Goal: Task Accomplishment & Management: Manage account settings

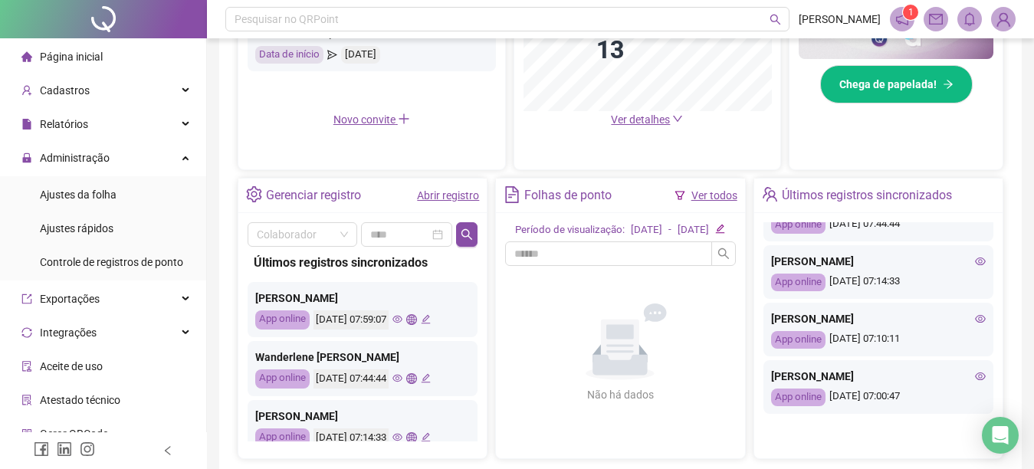
scroll to position [92, 0]
click at [985, 222] on div "[PERSON_NAME] FROES App online [DATE] 07:59:07 [PERSON_NAME] App online [DATE] …" at bounding box center [878, 319] width 230 height 195
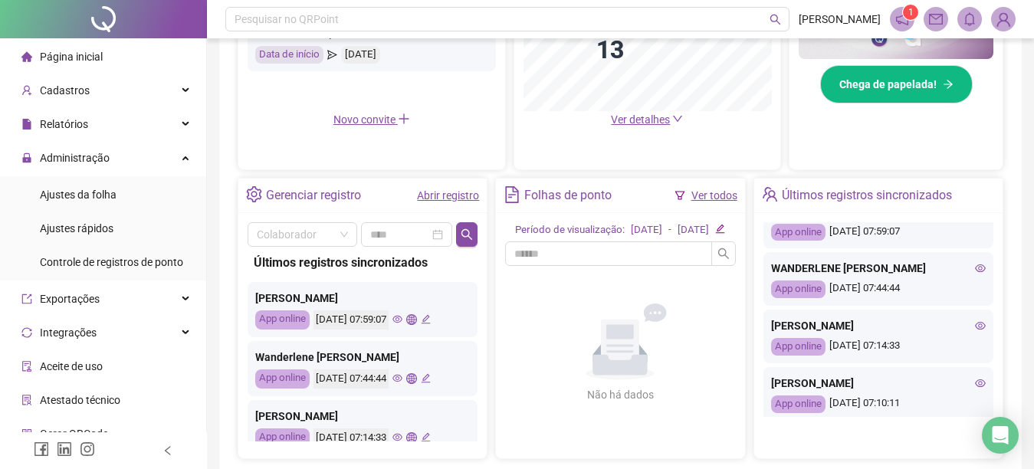
scroll to position [0, 0]
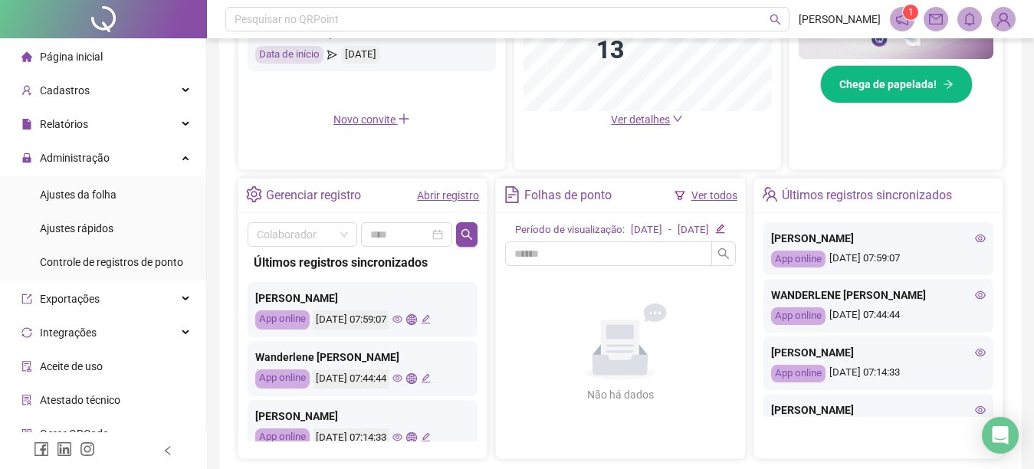
click at [110, 51] on li "Página inicial" at bounding box center [103, 56] width 200 height 31
click at [116, 190] on li "Ajustes da folha" at bounding box center [103, 194] width 200 height 31
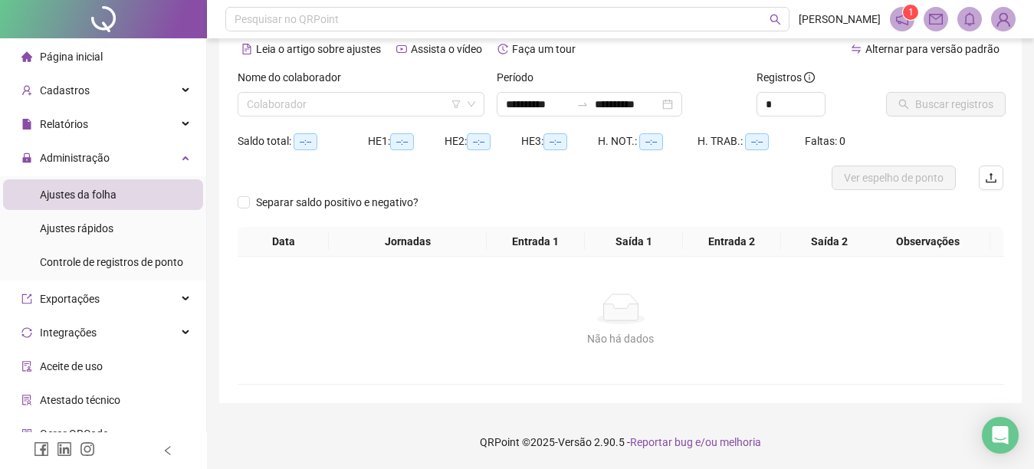
scroll to position [72, 0]
click at [115, 57] on li "Página inicial" at bounding box center [103, 56] width 200 height 31
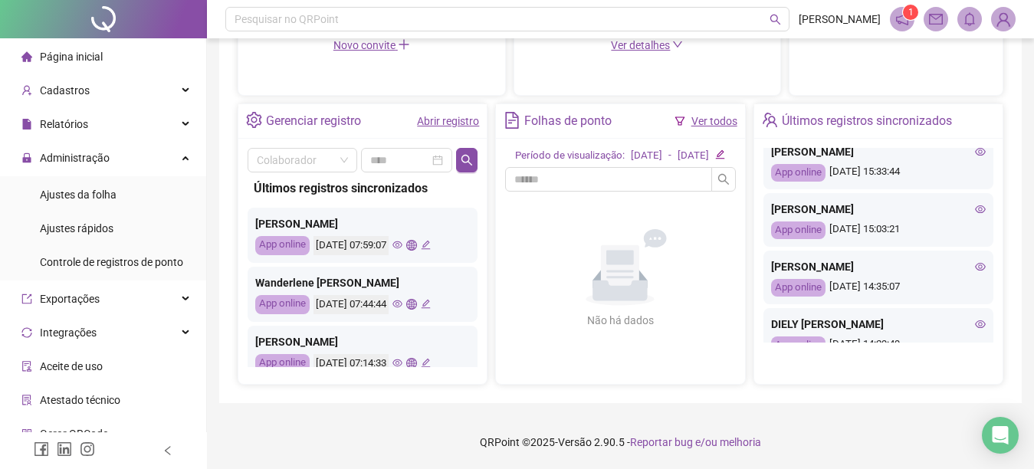
scroll to position [674, 0]
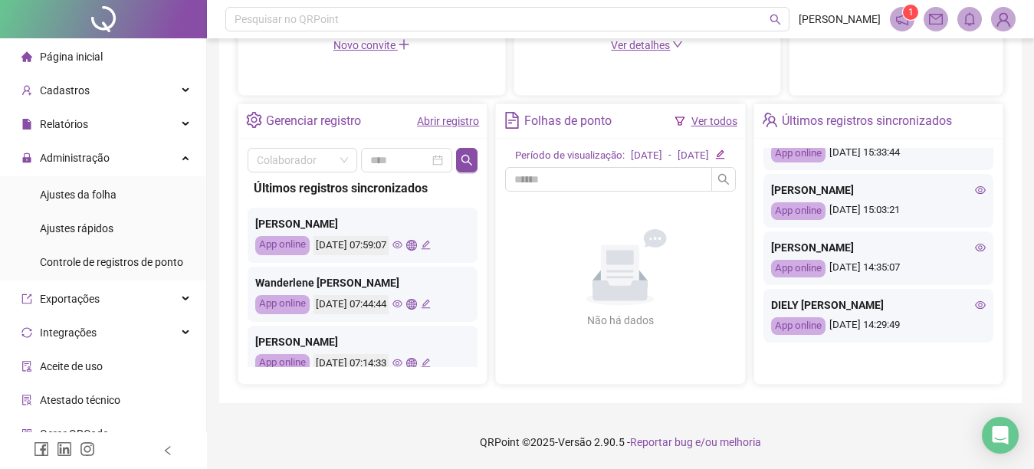
click at [985, 348] on div "[PERSON_NAME] FROES App online [DATE] 07:59:07 [PERSON_NAME] App online [DATE] …" at bounding box center [878, 249] width 248 height 221
click at [92, 57] on span "Página inicial" at bounding box center [71, 57] width 63 height 12
click at [172, 153] on div "Administração" at bounding box center [103, 158] width 200 height 31
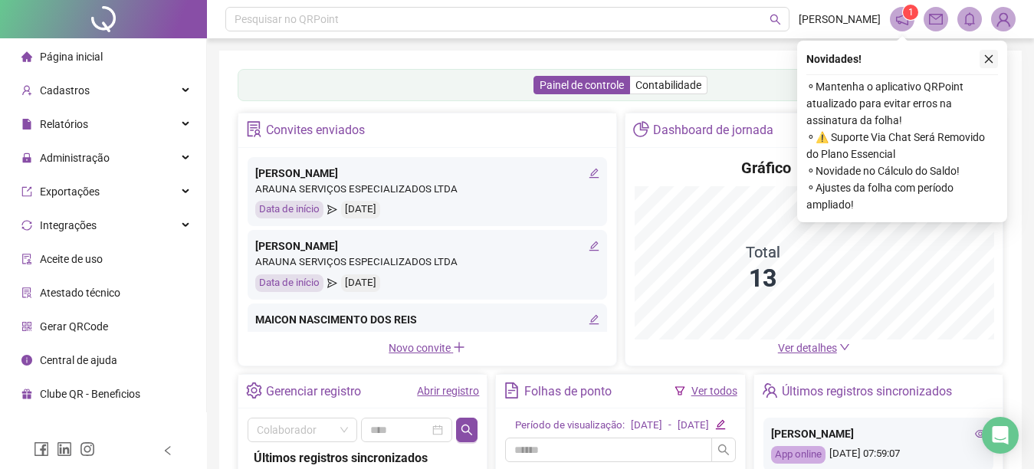
click at [987, 55] on icon "close" at bounding box center [988, 59] width 11 height 11
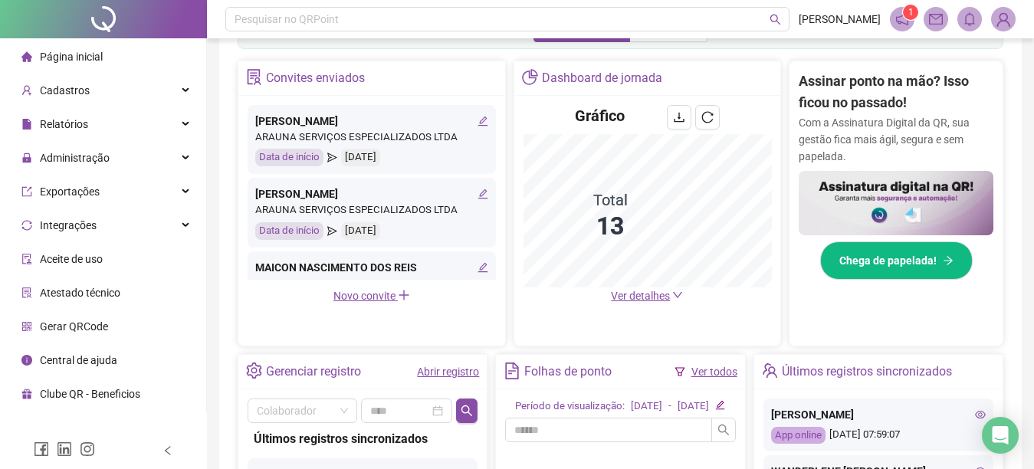
scroll to position [504, 0]
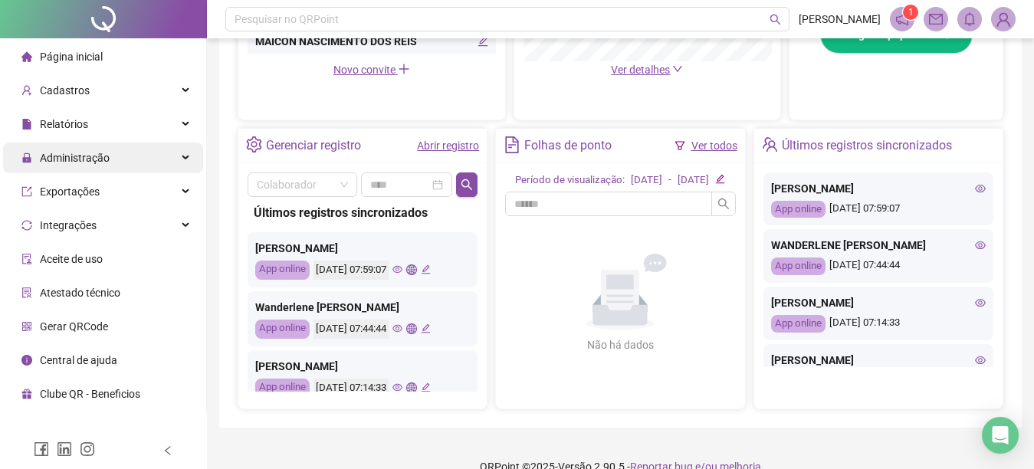
click at [115, 160] on div "Administração" at bounding box center [103, 158] width 200 height 31
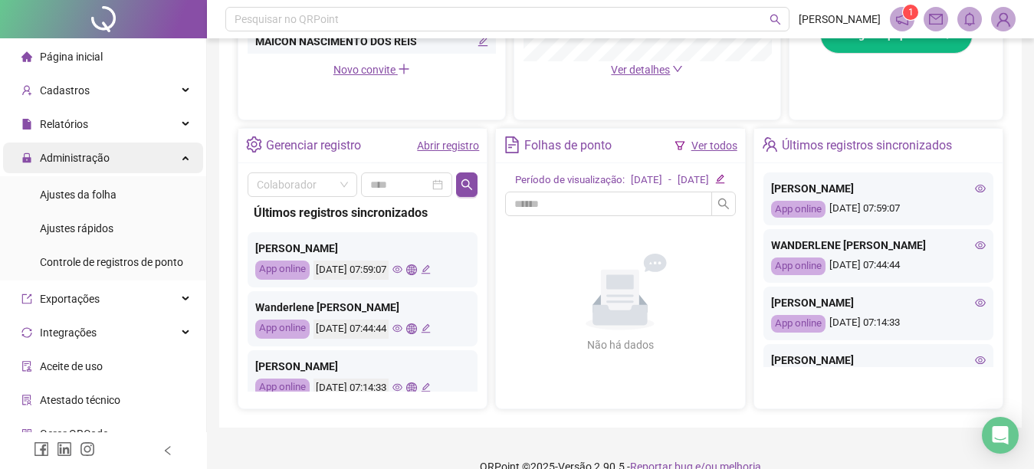
click at [115, 160] on div "Administração" at bounding box center [103, 158] width 200 height 31
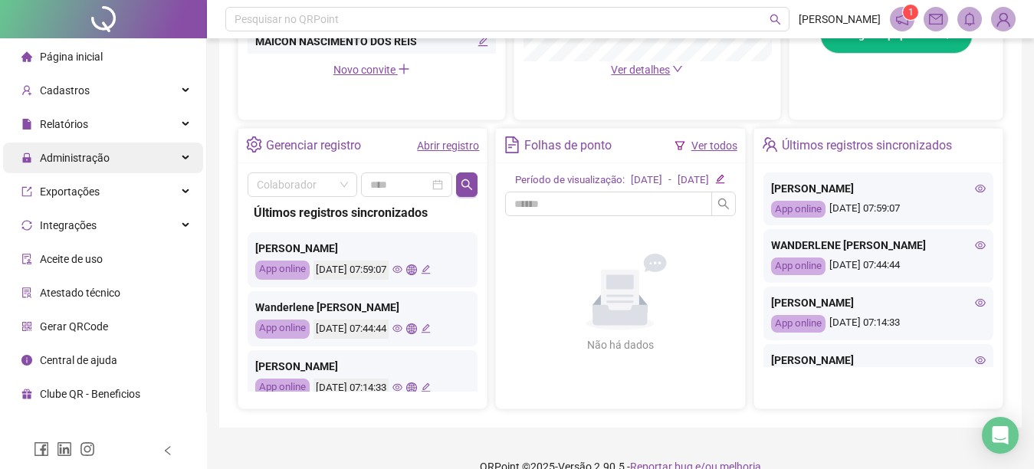
click at [118, 153] on div "Administração" at bounding box center [103, 158] width 200 height 31
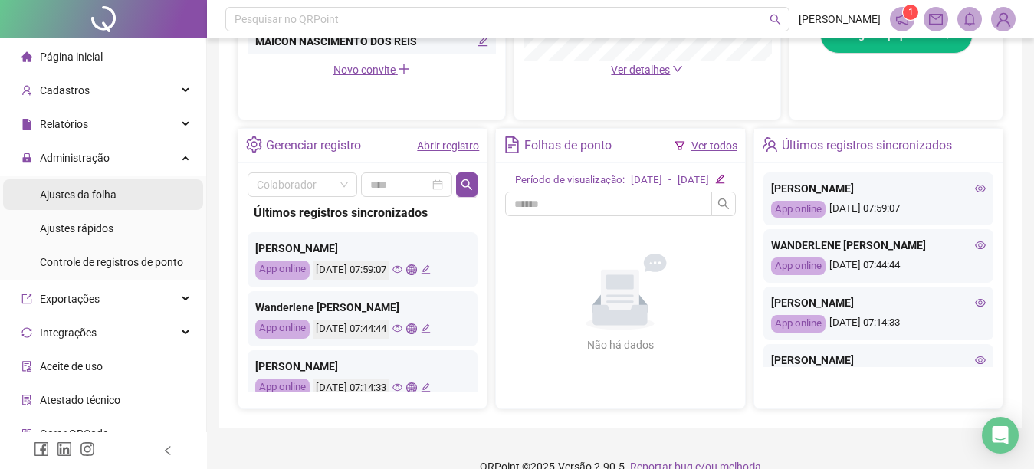
click at [71, 197] on span "Ajustes da folha" at bounding box center [78, 195] width 77 height 12
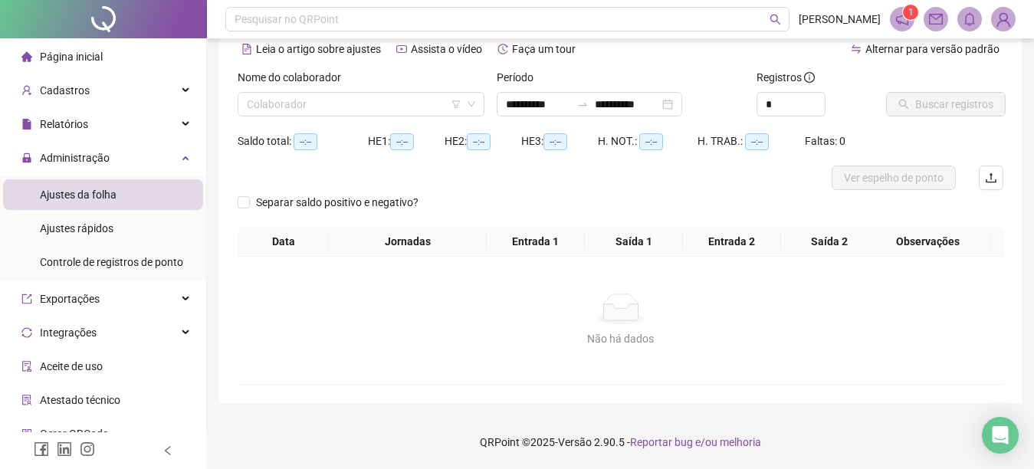
scroll to position [72, 0]
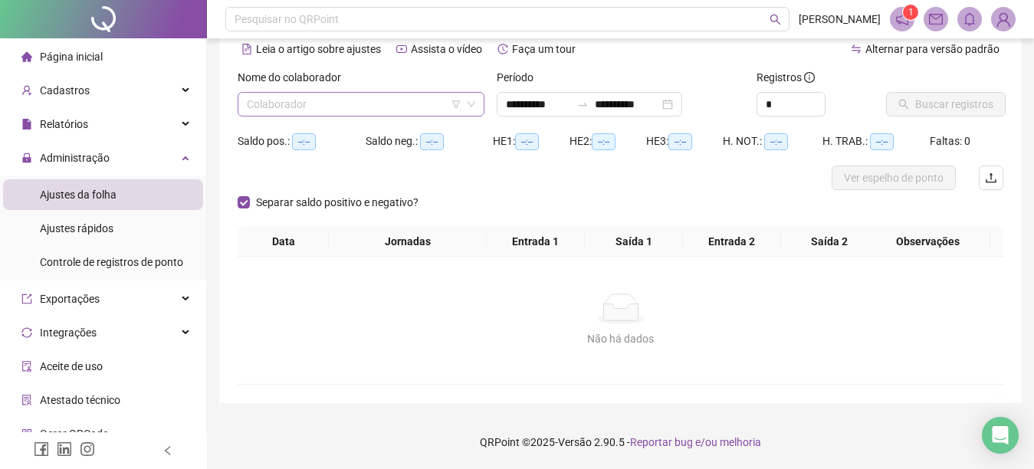
click at [248, 103] on input "search" at bounding box center [354, 104] width 215 height 23
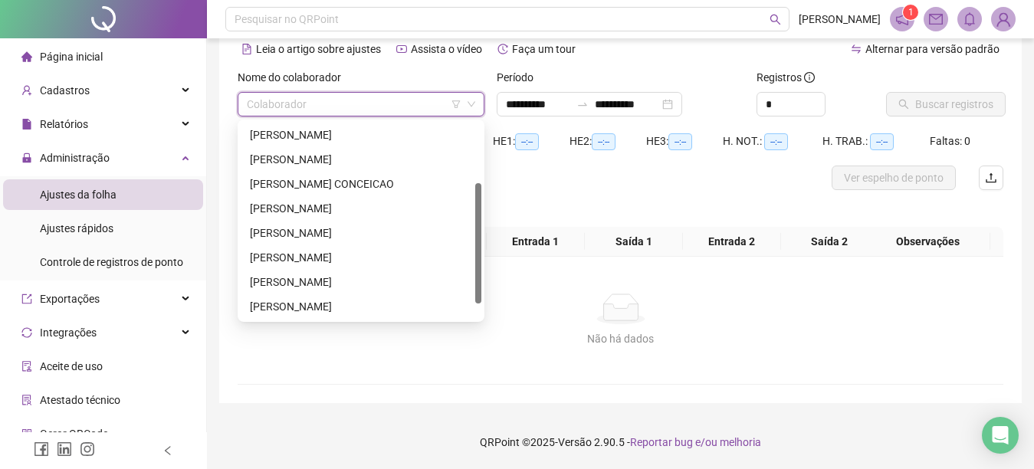
scroll to position [98, 0]
click at [297, 301] on div "[PERSON_NAME]" at bounding box center [361, 306] width 222 height 17
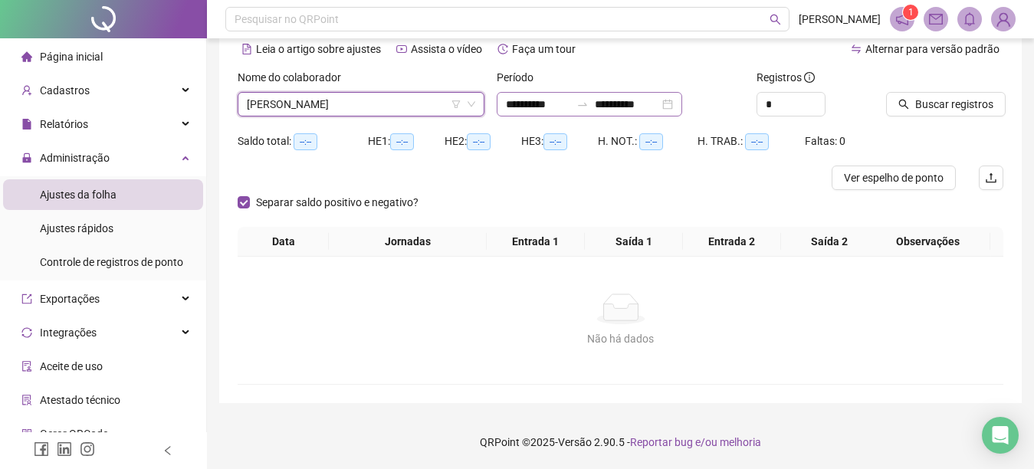
click at [503, 103] on div "**********" at bounding box center [589, 104] width 185 height 25
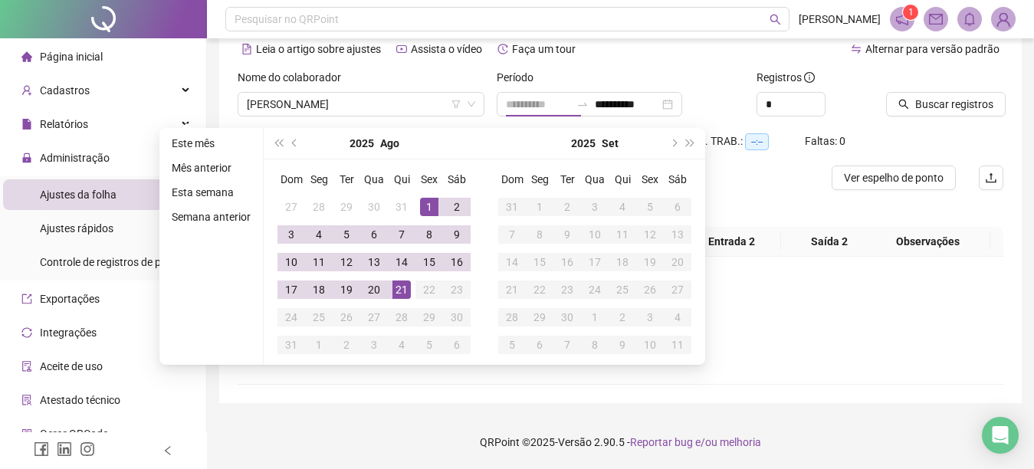
click at [423, 204] on div "1" at bounding box center [429, 207] width 18 height 18
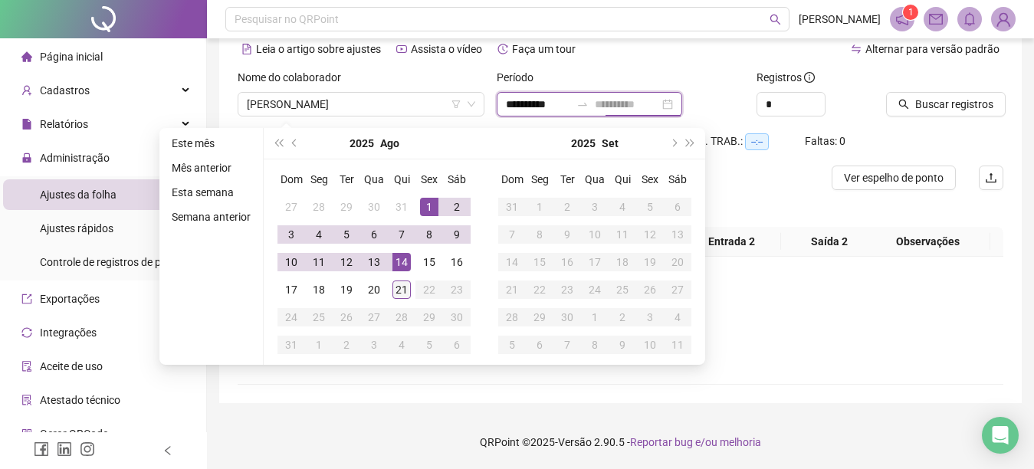
type input "**********"
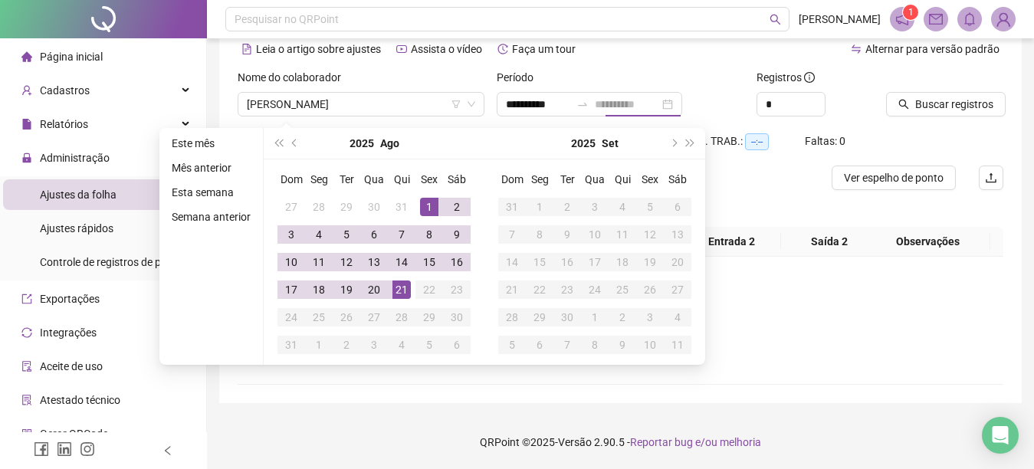
click at [399, 287] on div "21" at bounding box center [401, 289] width 18 height 18
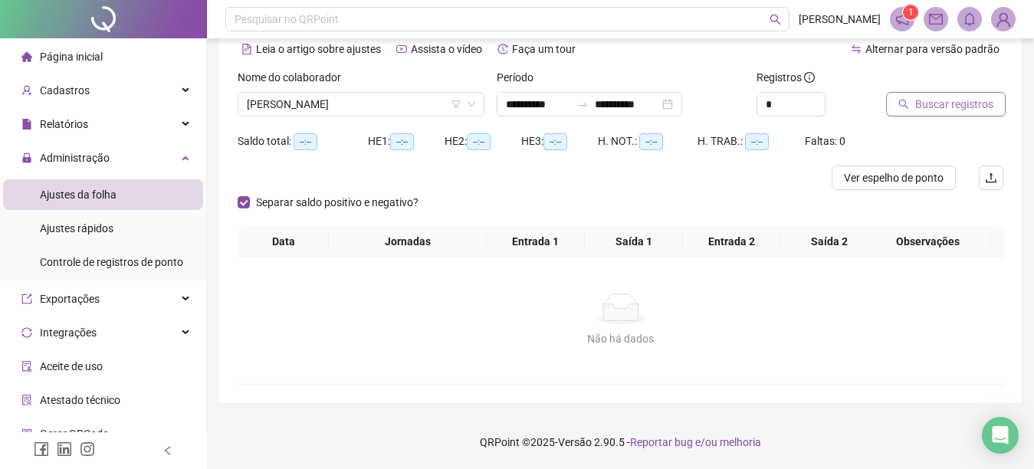
click at [904, 103] on icon "search" at bounding box center [903, 104] width 11 height 11
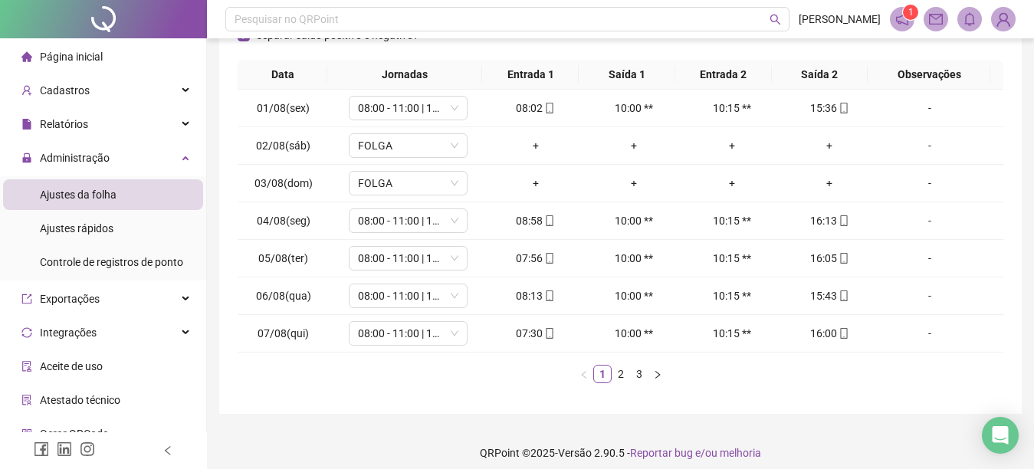
scroll to position [262, 0]
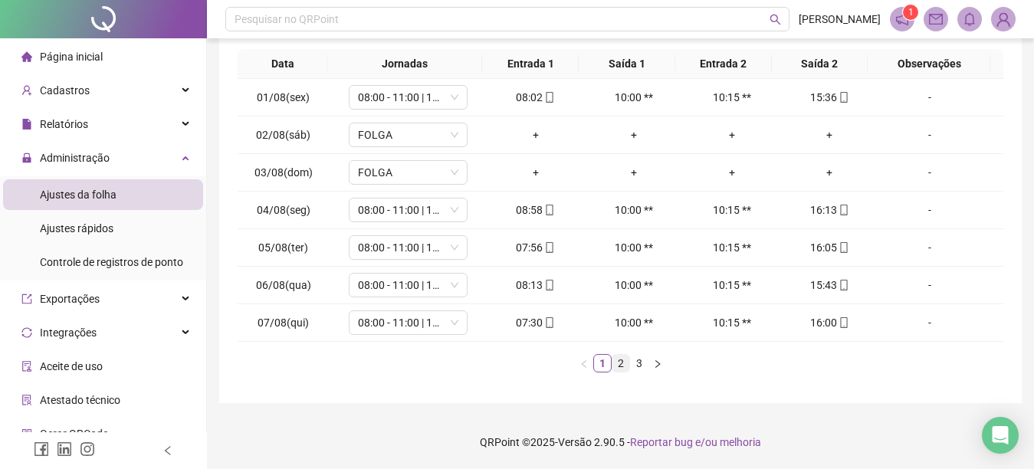
click at [619, 361] on link "2" at bounding box center [620, 363] width 17 height 17
click at [635, 364] on link "3" at bounding box center [639, 363] width 17 height 17
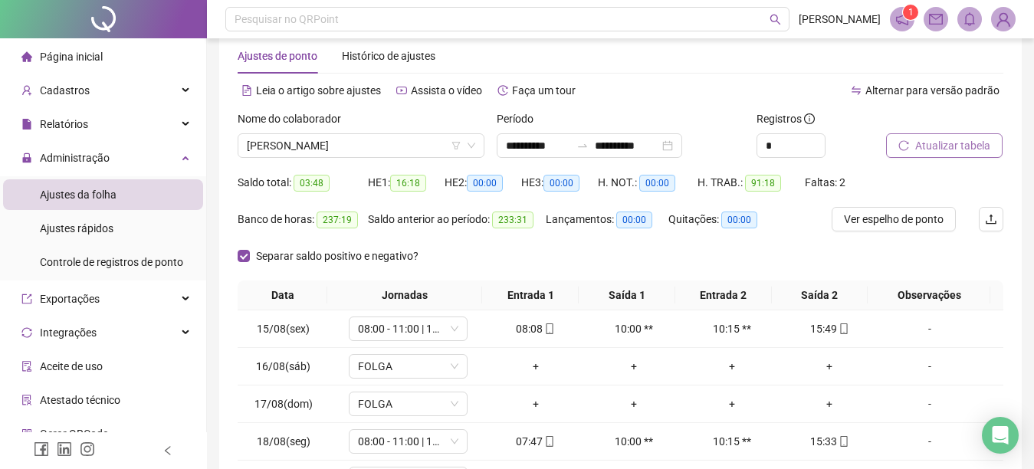
scroll to position [0, 0]
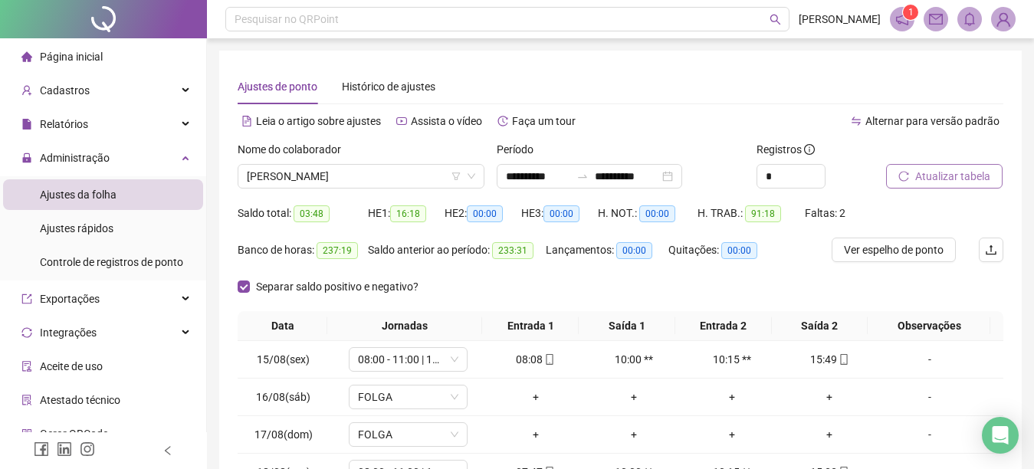
click at [117, 54] on li "Página inicial" at bounding box center [103, 56] width 200 height 31
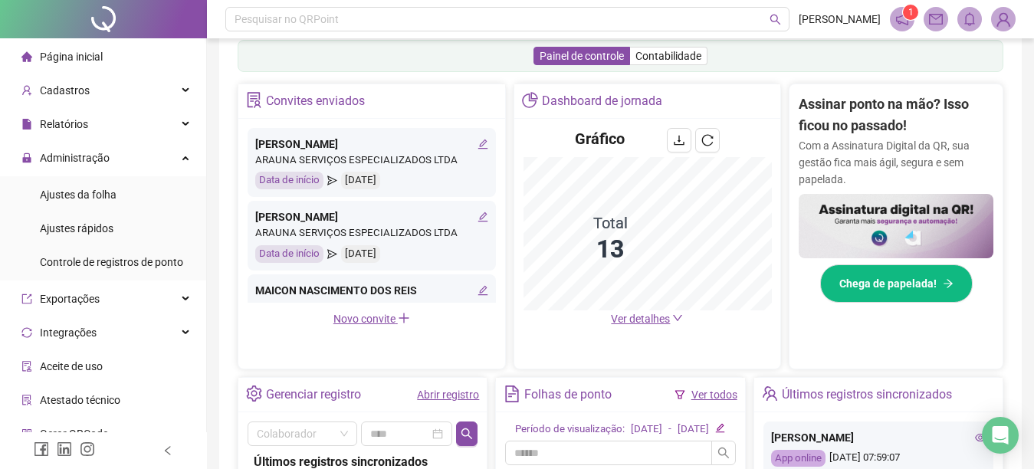
scroll to position [230, 0]
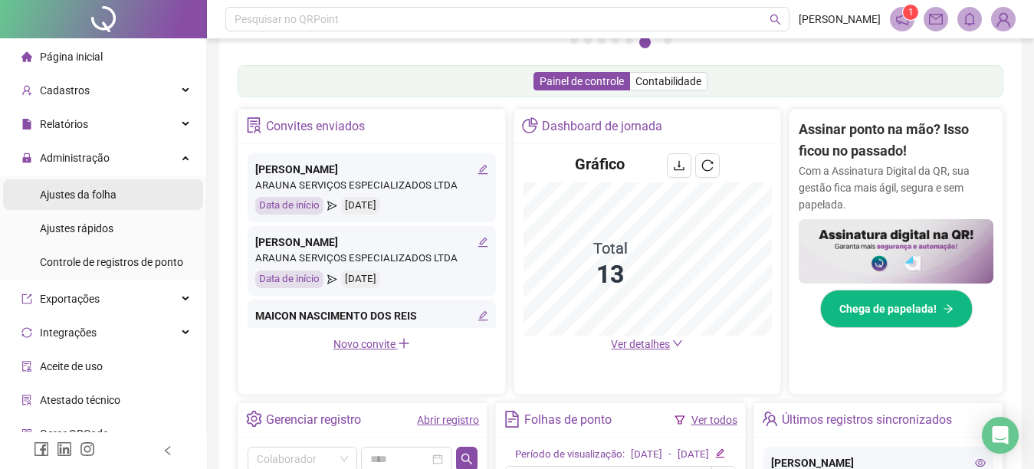
click at [120, 194] on li "Ajustes da folha" at bounding box center [103, 194] width 200 height 31
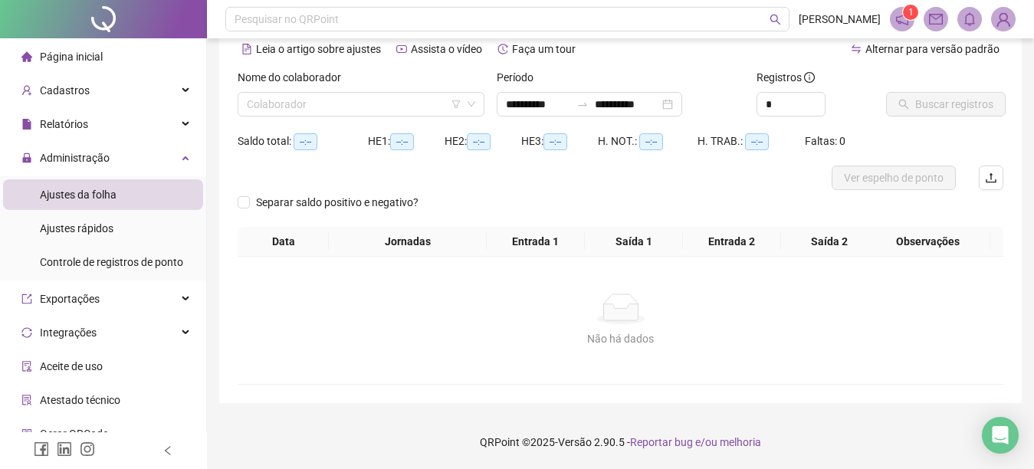
scroll to position [72, 0]
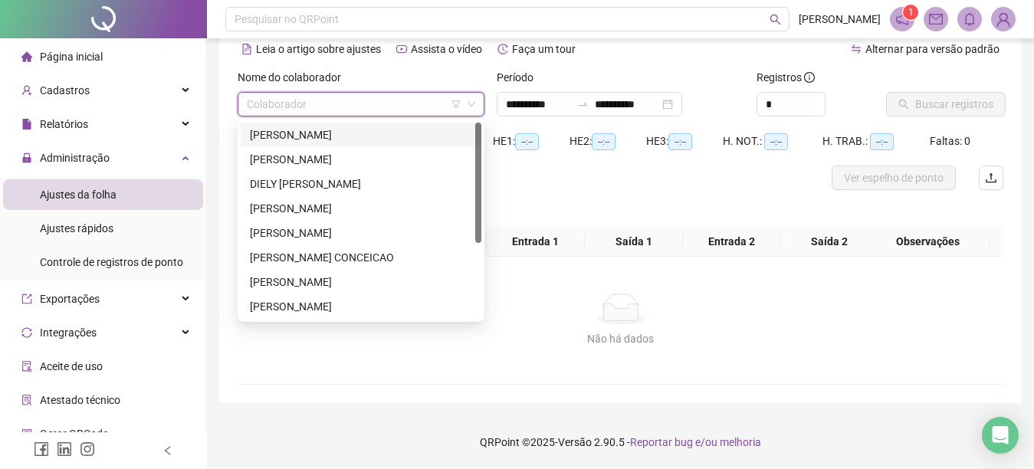
click at [248, 105] on input "search" at bounding box center [354, 104] width 215 height 23
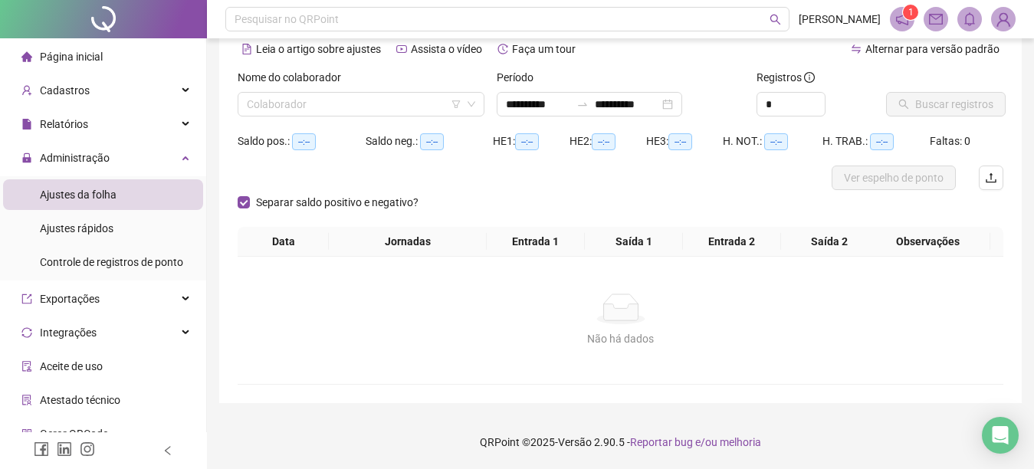
click at [106, 50] on li "Página inicial" at bounding box center [103, 56] width 200 height 31
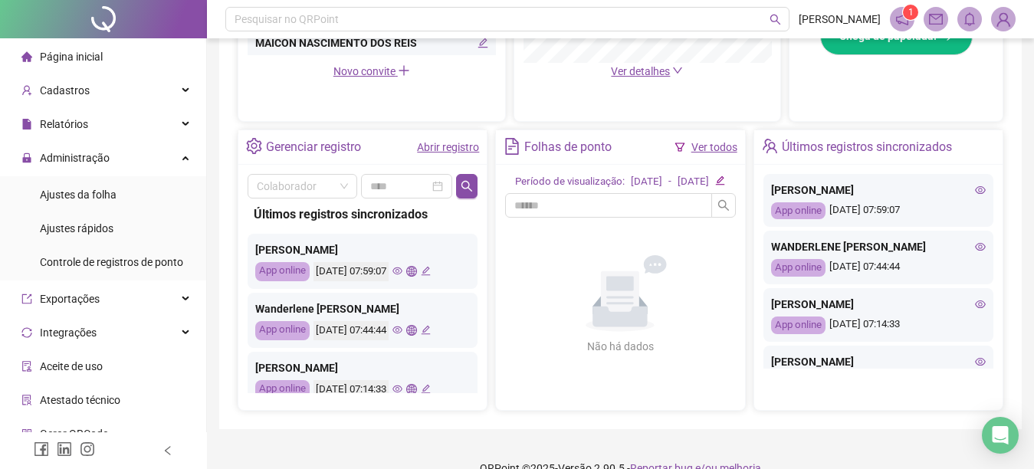
scroll to position [536, 0]
